Goal: Transaction & Acquisition: Book appointment/travel/reservation

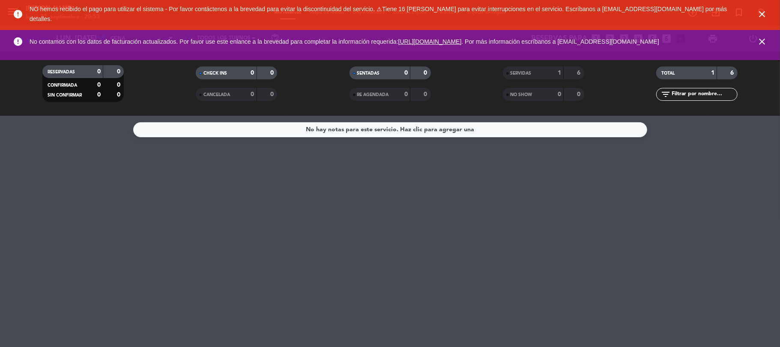
click at [761, 10] on icon "close" at bounding box center [762, 14] width 10 height 10
click at [761, 36] on icon "close" at bounding box center [762, 41] width 10 height 10
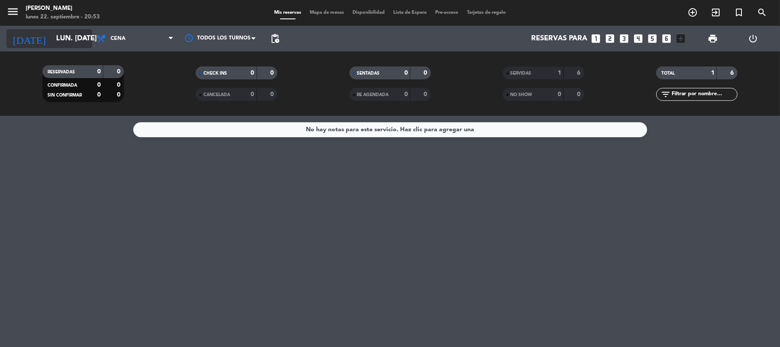
click at [75, 36] on input "lun. [DATE]" at bounding box center [98, 38] width 93 height 17
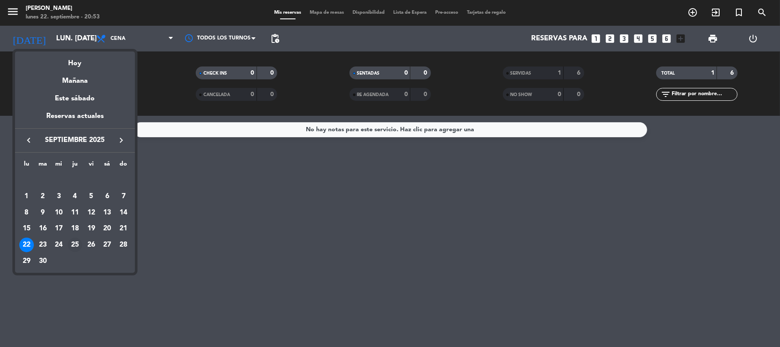
click at [75, 242] on div "25" at bounding box center [75, 244] width 15 height 15
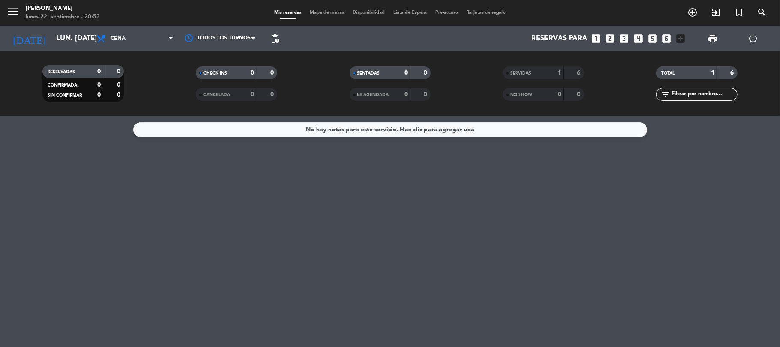
type input "[DEMOGRAPHIC_DATA] [DATE]"
click at [693, 9] on icon "add_circle_outline" at bounding box center [693, 12] width 10 height 10
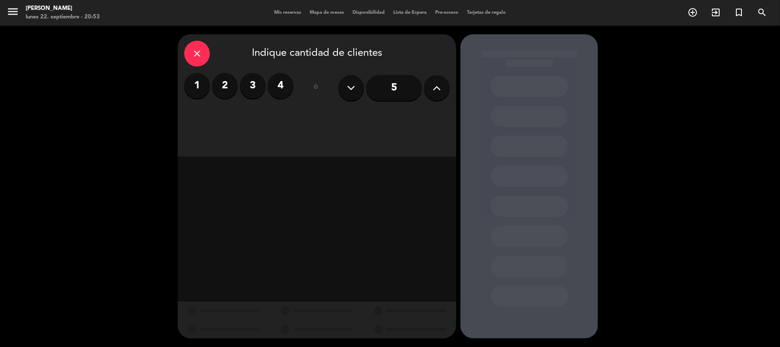
click at [415, 87] on input "5" at bounding box center [394, 88] width 56 height 26
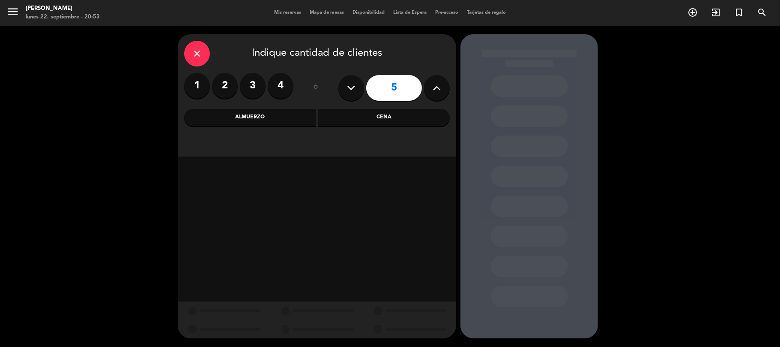
click at [401, 116] on div "Cena" at bounding box center [384, 117] width 132 height 17
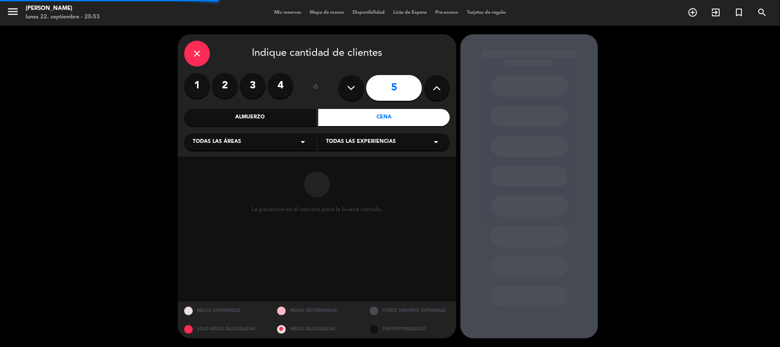
click at [440, 86] on icon at bounding box center [437, 87] width 8 height 13
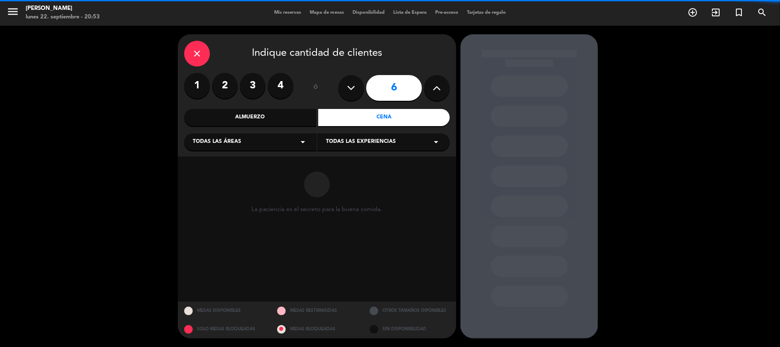
click at [440, 86] on icon at bounding box center [437, 87] width 8 height 13
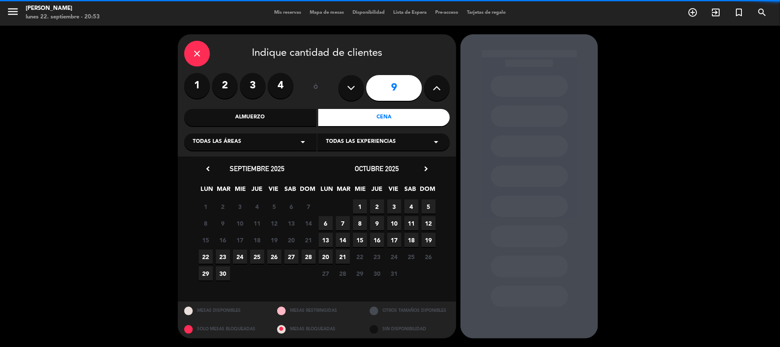
click at [440, 86] on icon at bounding box center [437, 87] width 8 height 13
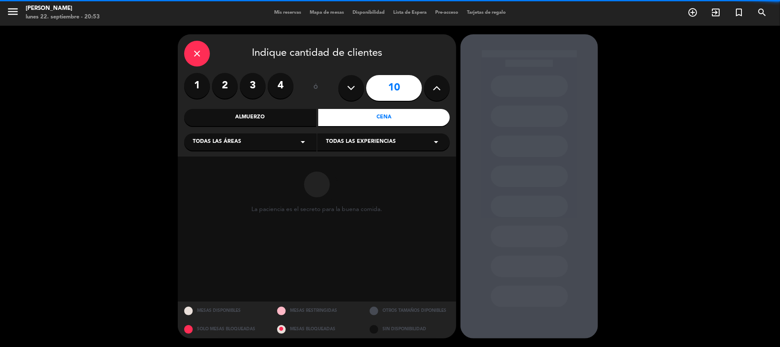
click at [440, 86] on icon at bounding box center [437, 87] width 8 height 13
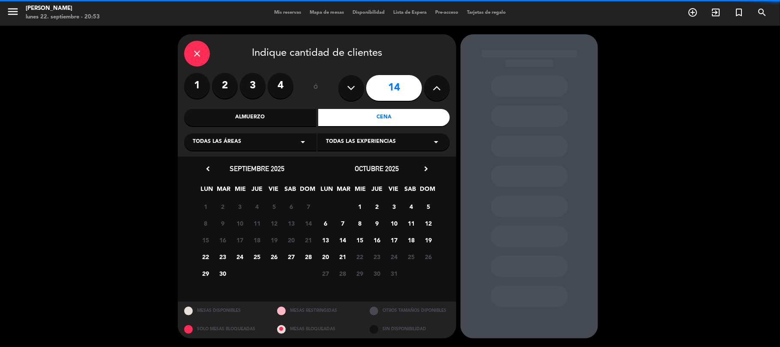
click at [440, 86] on icon at bounding box center [437, 87] width 8 height 13
type input "15"
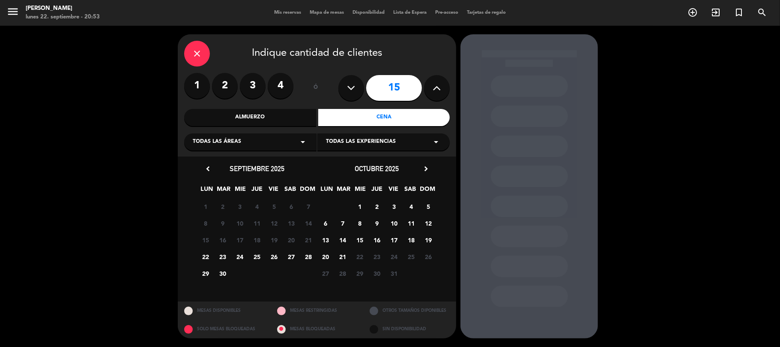
click at [253, 256] on span "25" at bounding box center [257, 256] width 14 height 14
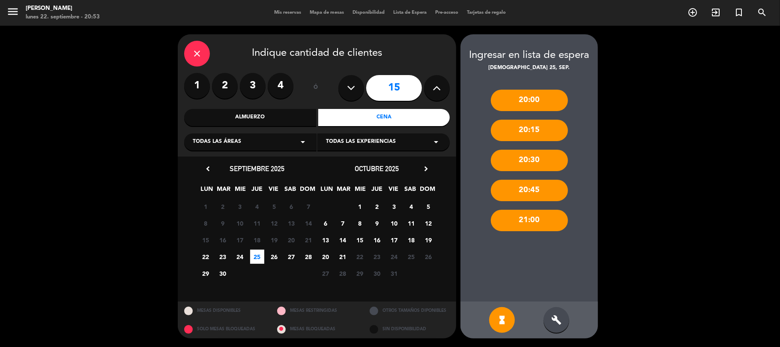
click at [562, 320] on div "build" at bounding box center [557, 320] width 26 height 26
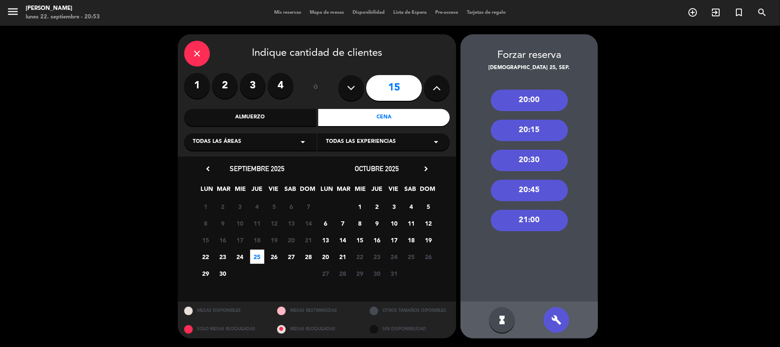
click at [548, 213] on div "21:00" at bounding box center [529, 220] width 77 height 21
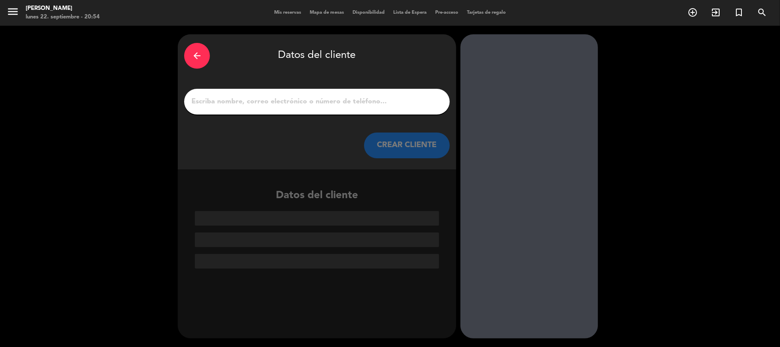
click at [333, 90] on div at bounding box center [317, 102] width 266 height 26
click at [335, 93] on div at bounding box center [317, 102] width 266 height 26
click at [335, 100] on input "1" at bounding box center [317, 102] width 253 height 12
type input "k"
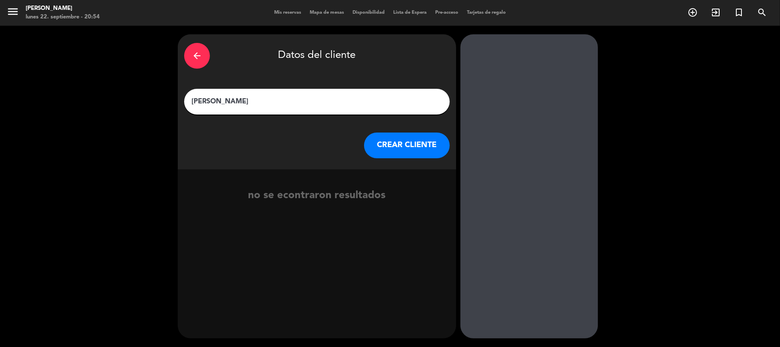
type input "[PERSON_NAME]"
click at [372, 144] on button "CREAR CLIENTE" at bounding box center [407, 145] width 86 height 26
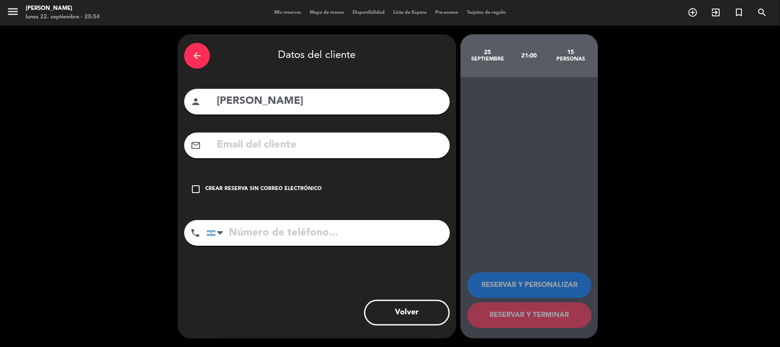
paste input "[PERSON_NAME][EMAIL_ADDRESS][PERSON_NAME][DOMAIN_NAME]"
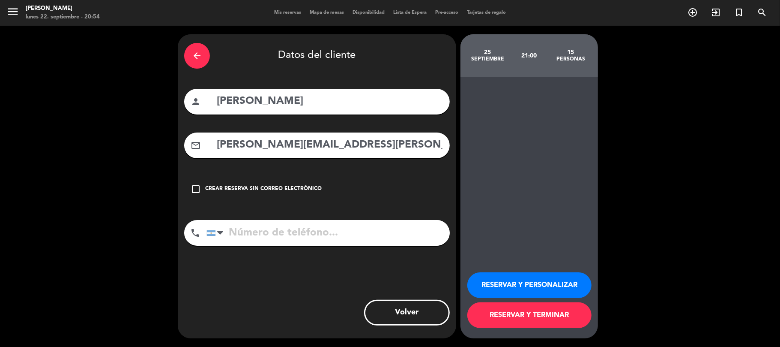
type input "[PERSON_NAME][EMAIL_ADDRESS][PERSON_NAME][DOMAIN_NAME]"
paste input "1165113436"
type input "1165113436"
click at [524, 290] on button "RESERVAR Y PERSONALIZAR" at bounding box center [529, 285] width 124 height 26
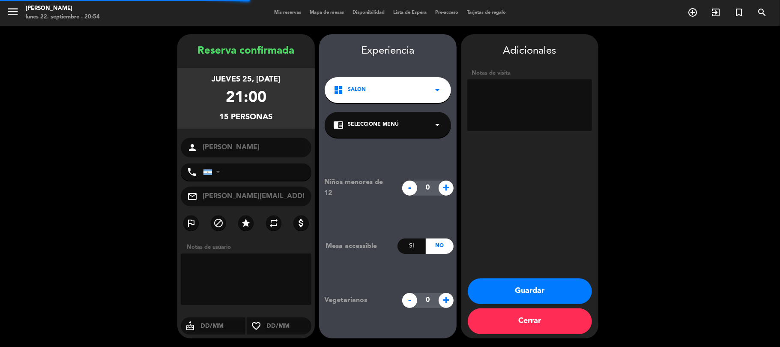
type input "[PHONE_NUMBER]"
click at [243, 268] on textarea at bounding box center [246, 278] width 131 height 51
type textarea "Q"
type textarea "Salon adentro"
drag, startPoint x: 259, startPoint y: 270, endPoint x: 165, endPoint y: 256, distance: 95.3
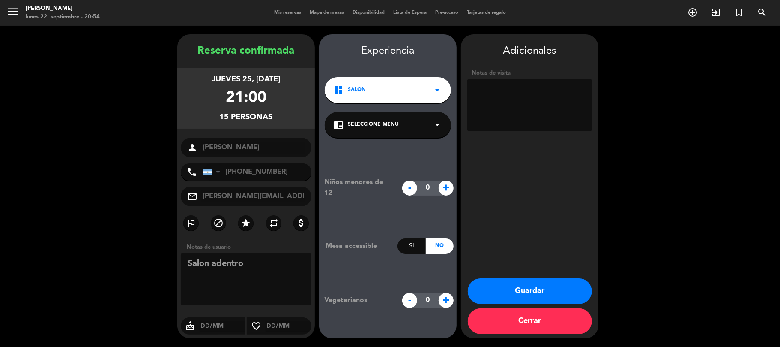
click at [165, 256] on booking-confirmed "Reserva confirmada jueves 25, [DATE] 21:00 15 personas person [PERSON_NAME] pho…" at bounding box center [390, 186] width 763 height 304
click at [557, 95] on textarea at bounding box center [529, 104] width 125 height 51
click at [510, 288] on button "Guardar" at bounding box center [530, 291] width 124 height 26
